Goal: Navigation & Orientation: Find specific page/section

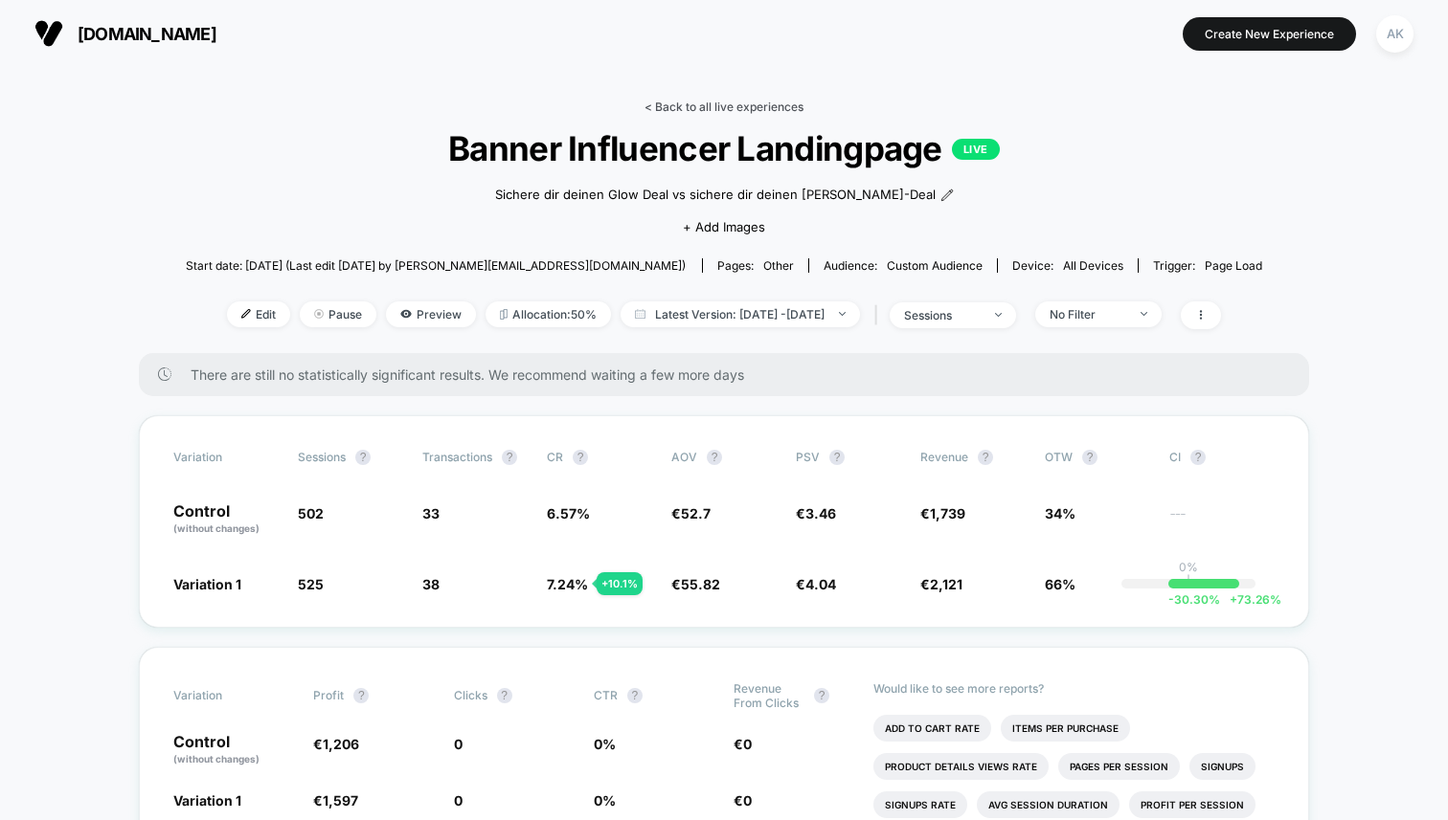
click at [646, 103] on link "< Back to all live experiences" at bounding box center [723, 107] width 159 height 14
